Goal: Task Accomplishment & Management: Complete application form

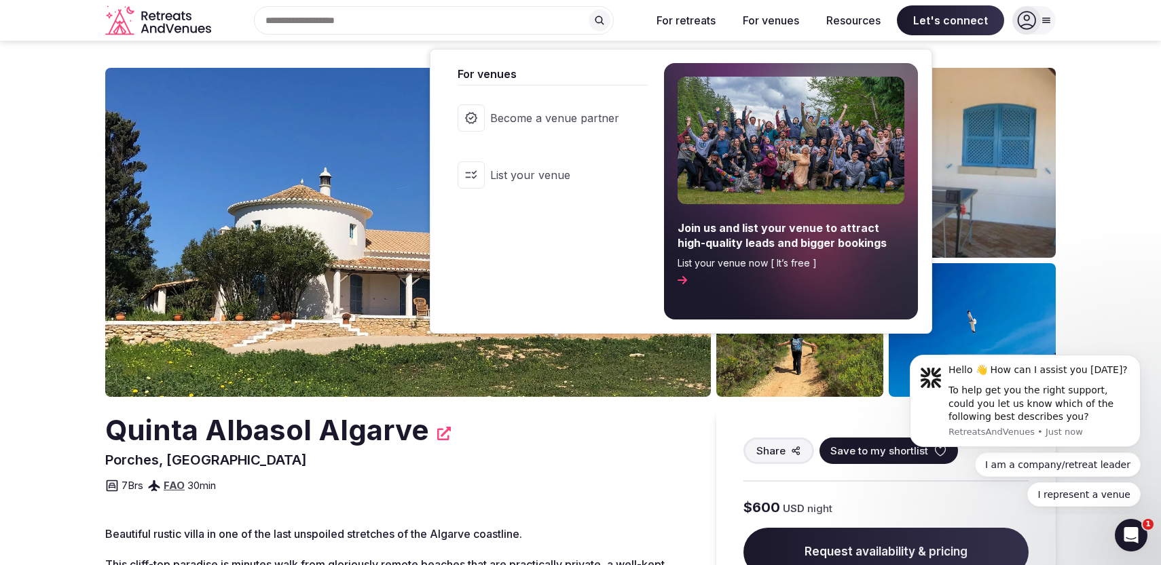
click at [772, 17] on button "For venues" at bounding box center [771, 20] width 78 height 30
click at [569, 160] on link "List your venue" at bounding box center [546, 175] width 204 height 54
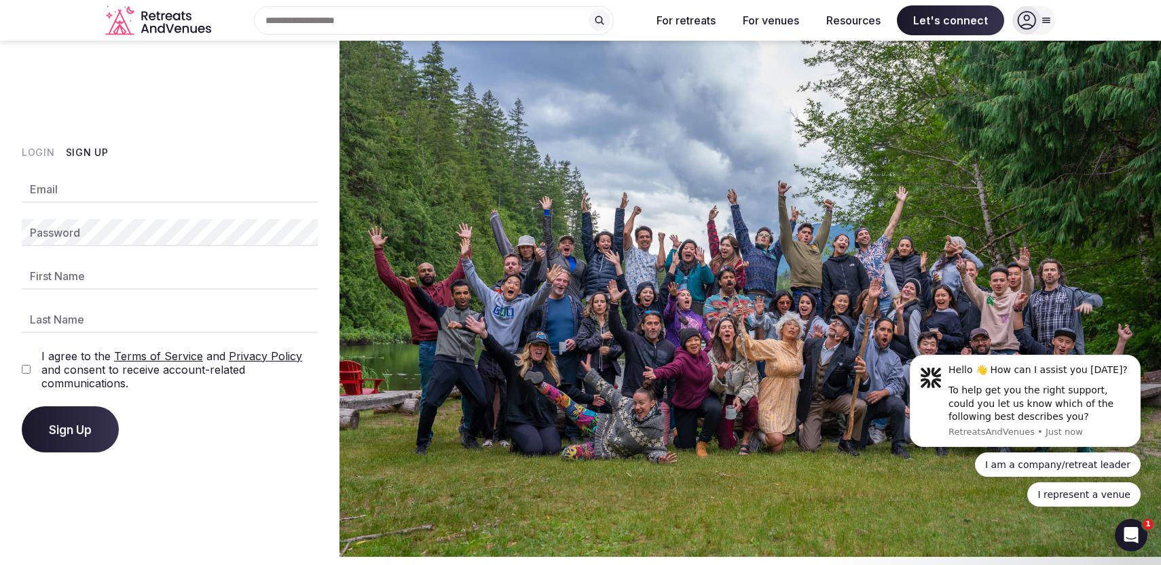
click at [183, 31] on icon "Retreats and Venues company logo" at bounding box center [159, 20] width 109 height 31
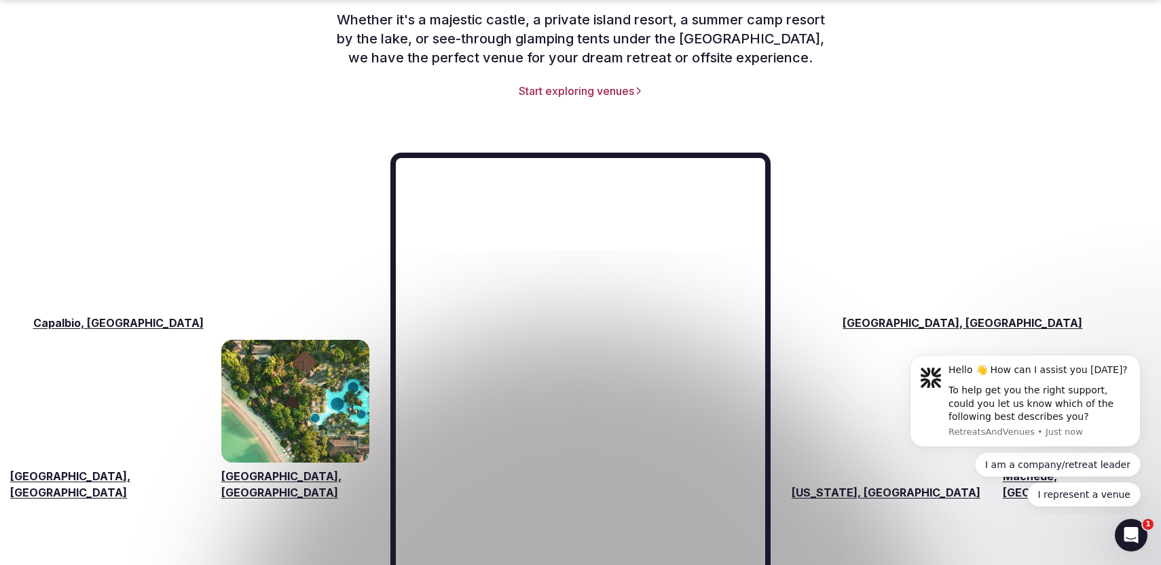
scroll to position [1996, 0]
